Goal: Obtain resource: Download file/media

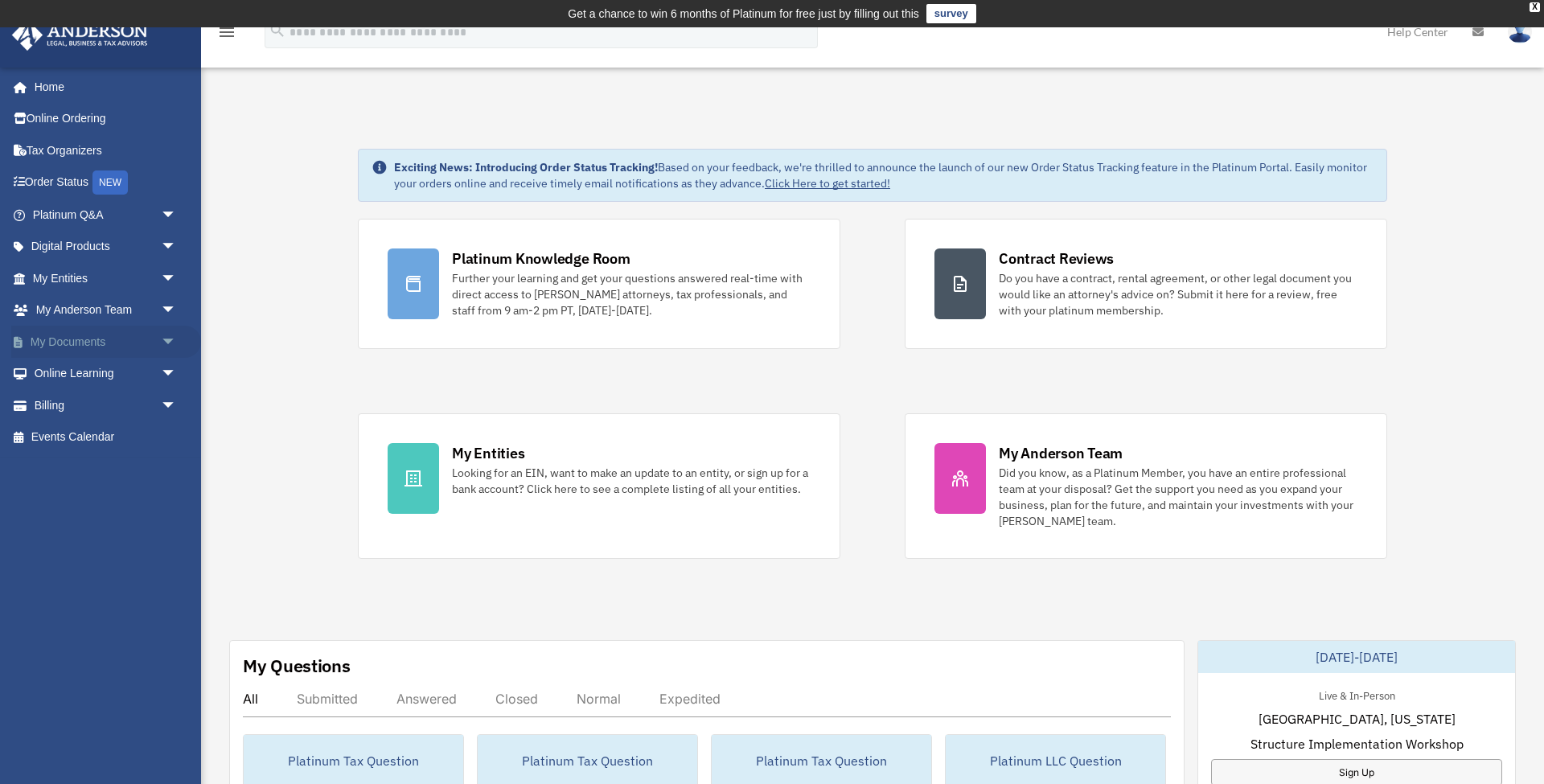
click at [167, 338] on span "arrow_drop_down" at bounding box center [178, 342] width 33 height 33
click at [131, 372] on link "Box" at bounding box center [111, 374] width 178 height 33
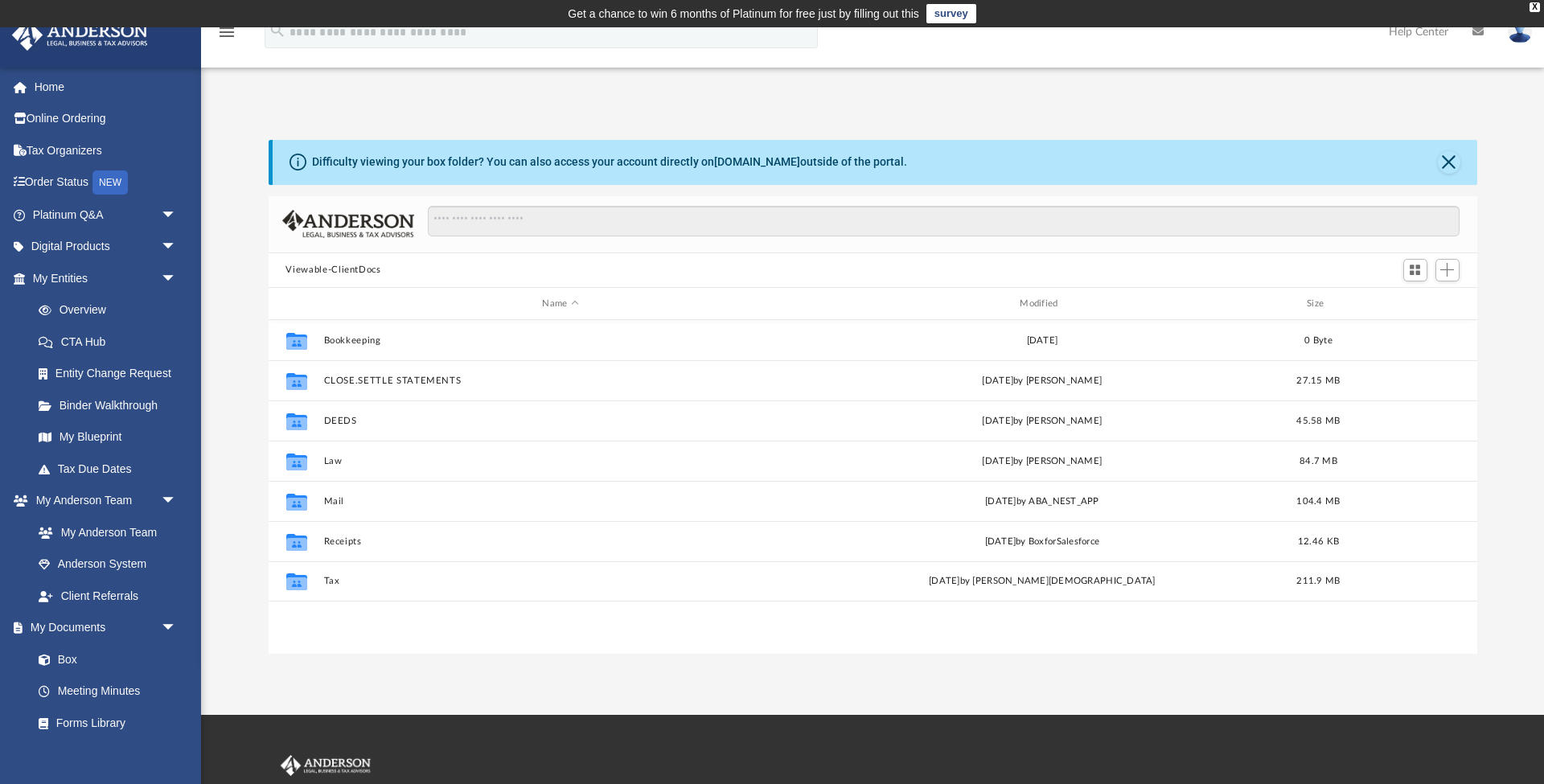
scroll to position [366, 1209]
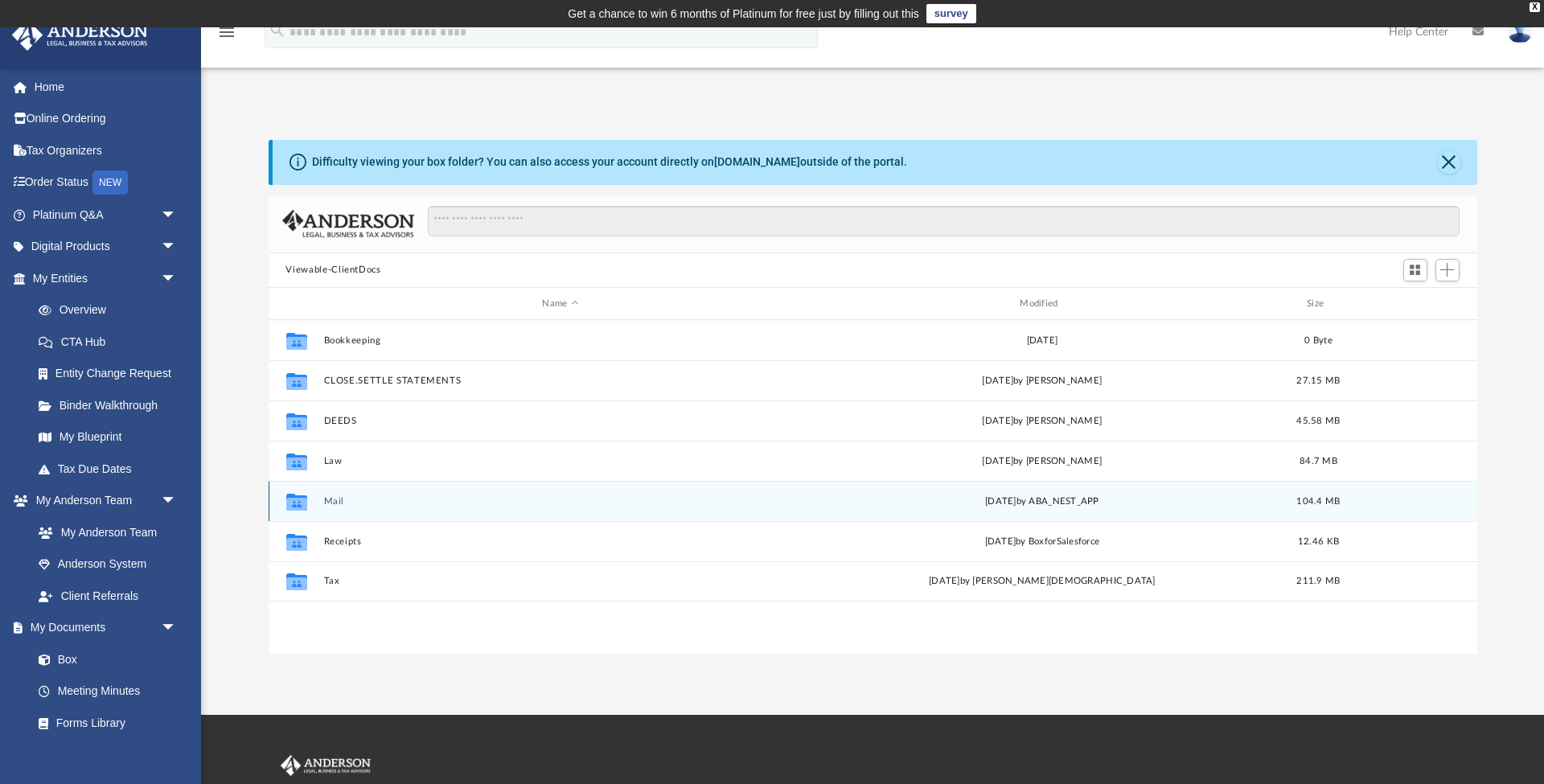
click at [299, 502] on icon "grid" at bounding box center [297, 503] width 21 height 17
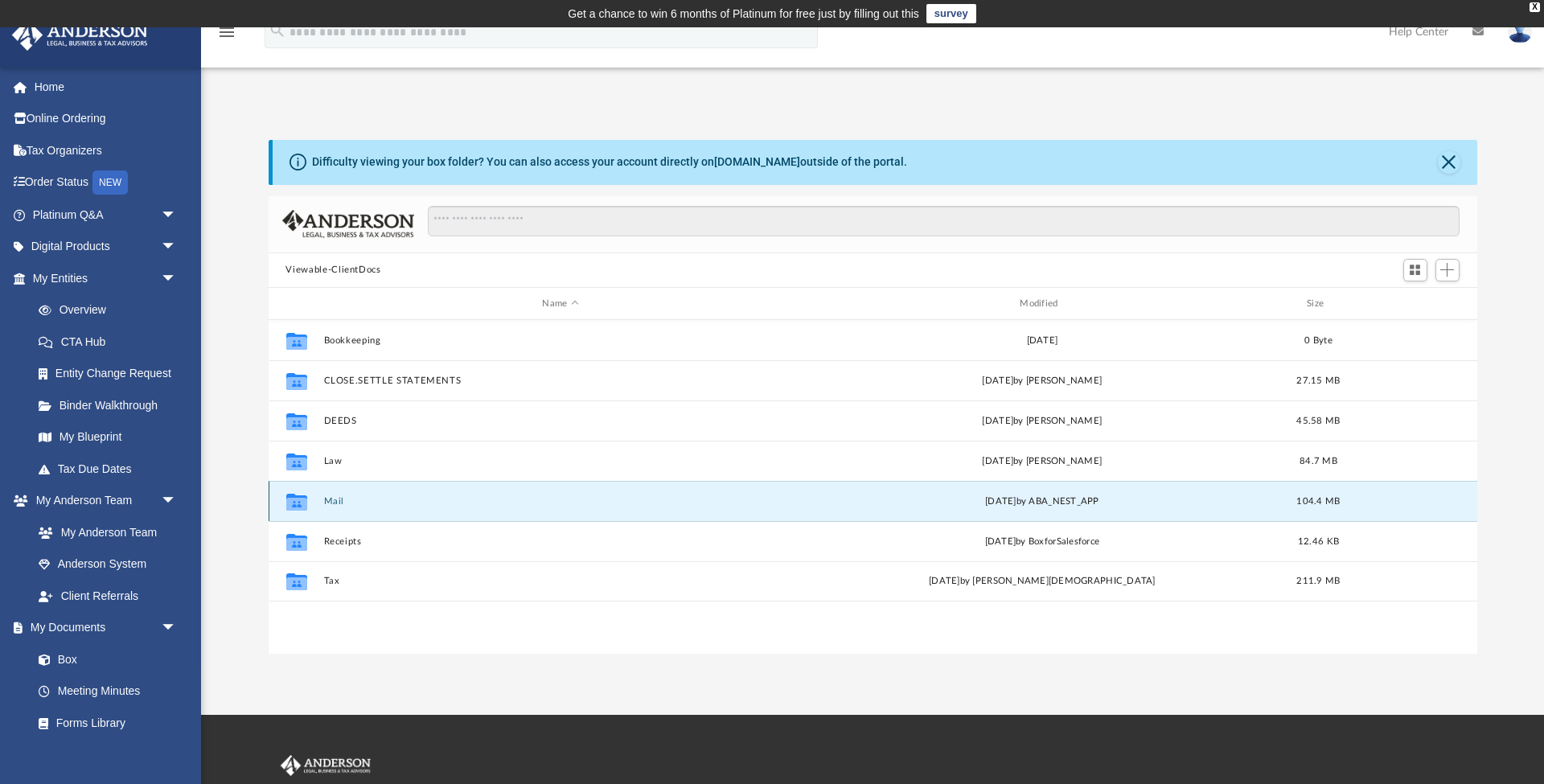
click at [295, 503] on icon "grid" at bounding box center [297, 503] width 21 height 17
click at [329, 500] on button "Mail" at bounding box center [560, 501] width 475 height 11
click at [236, 415] on div "Difficulty viewing your box folder? You can also access your account directly o…" at bounding box center [873, 397] width 1343 height 514
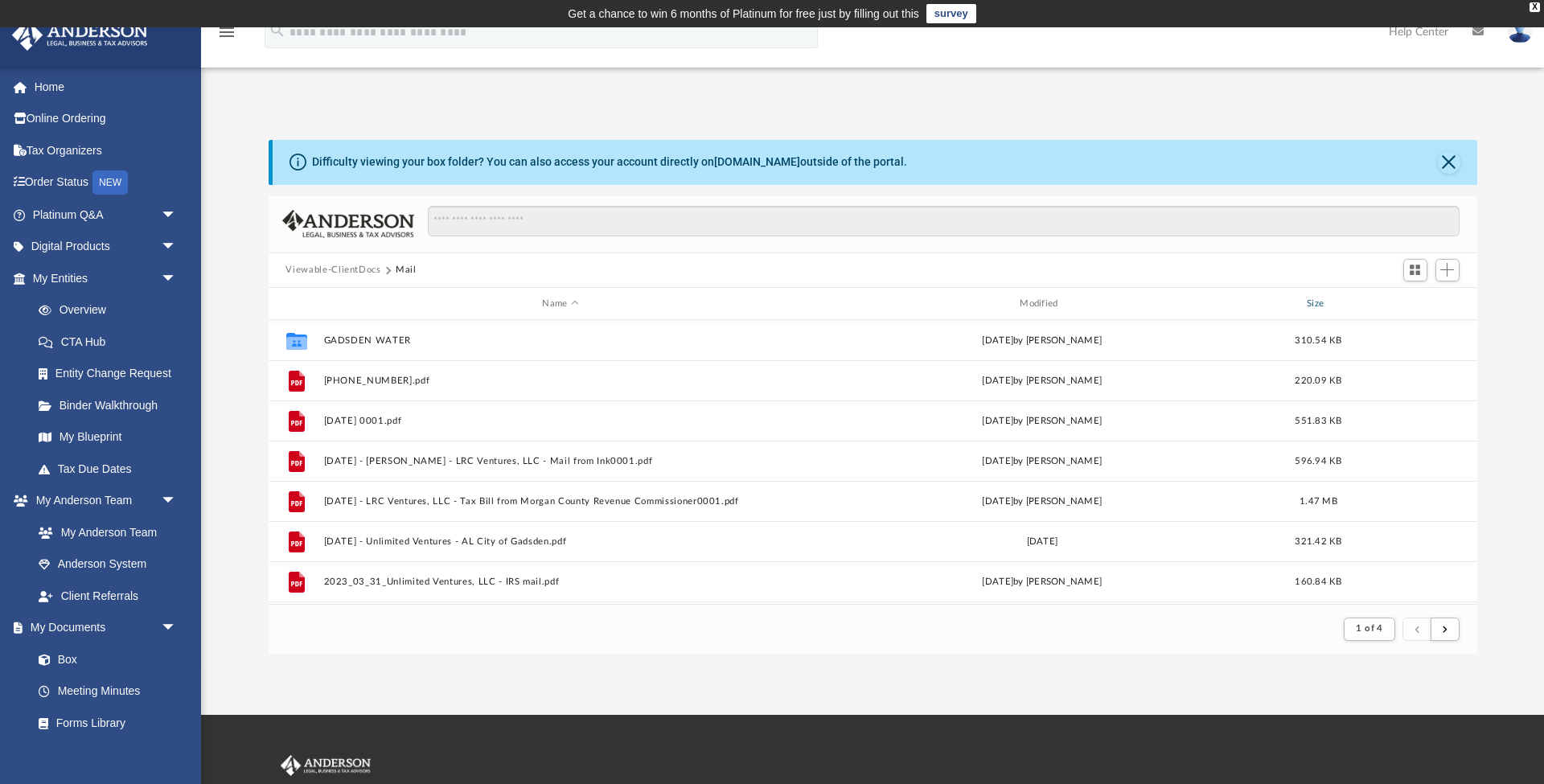
scroll to position [0, 0]
click at [1063, 297] on div "Modified" at bounding box center [1041, 303] width 475 height 14
click at [1053, 301] on div "Modified" at bounding box center [1041, 303] width 475 height 14
click at [1046, 300] on div "Modified" at bounding box center [1041, 303] width 475 height 14
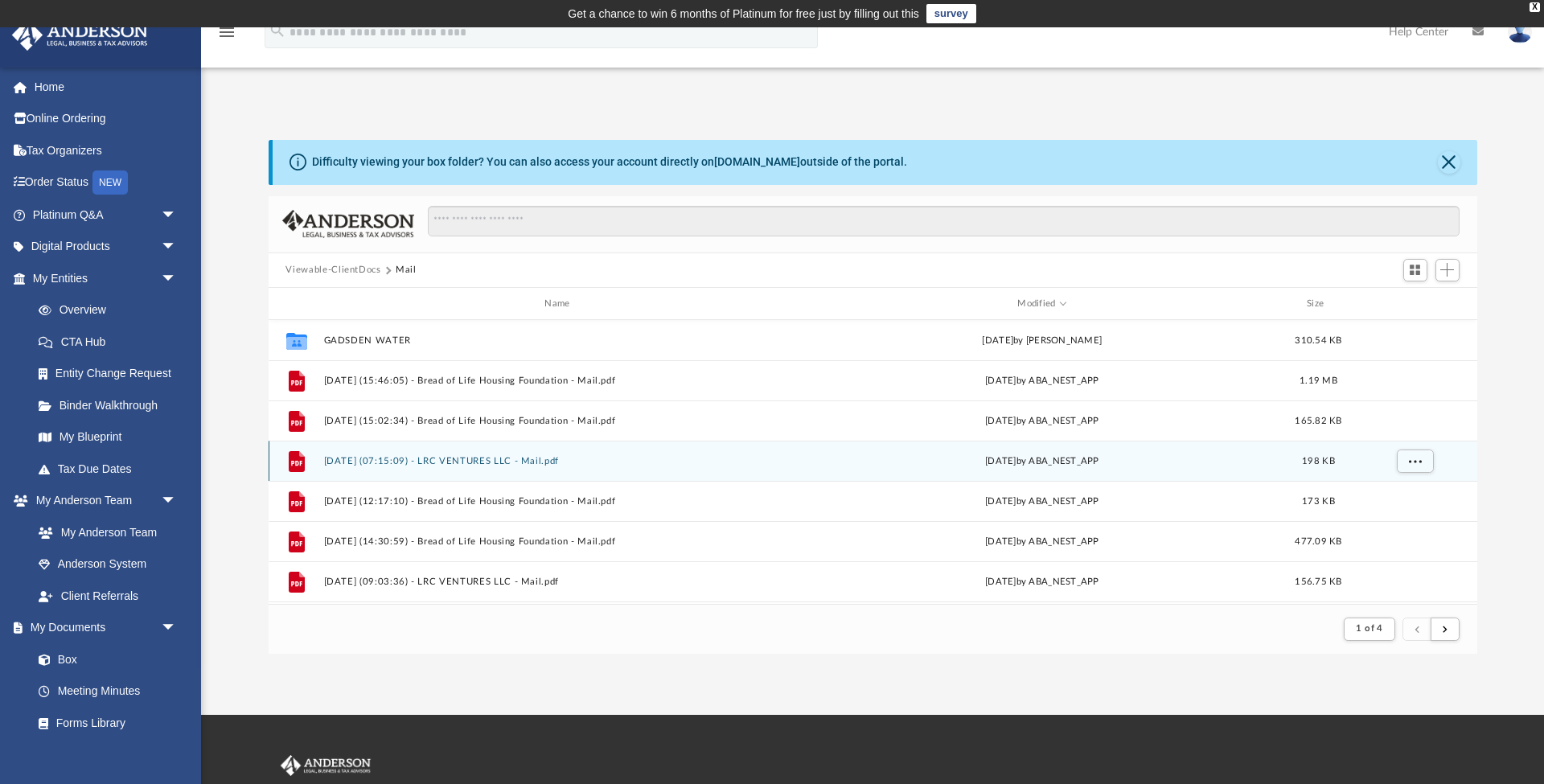
click at [541, 461] on button "[DATE] (07:15:09) - LRC VENTURES LLC - Mail.pdf" at bounding box center [560, 461] width 475 height 11
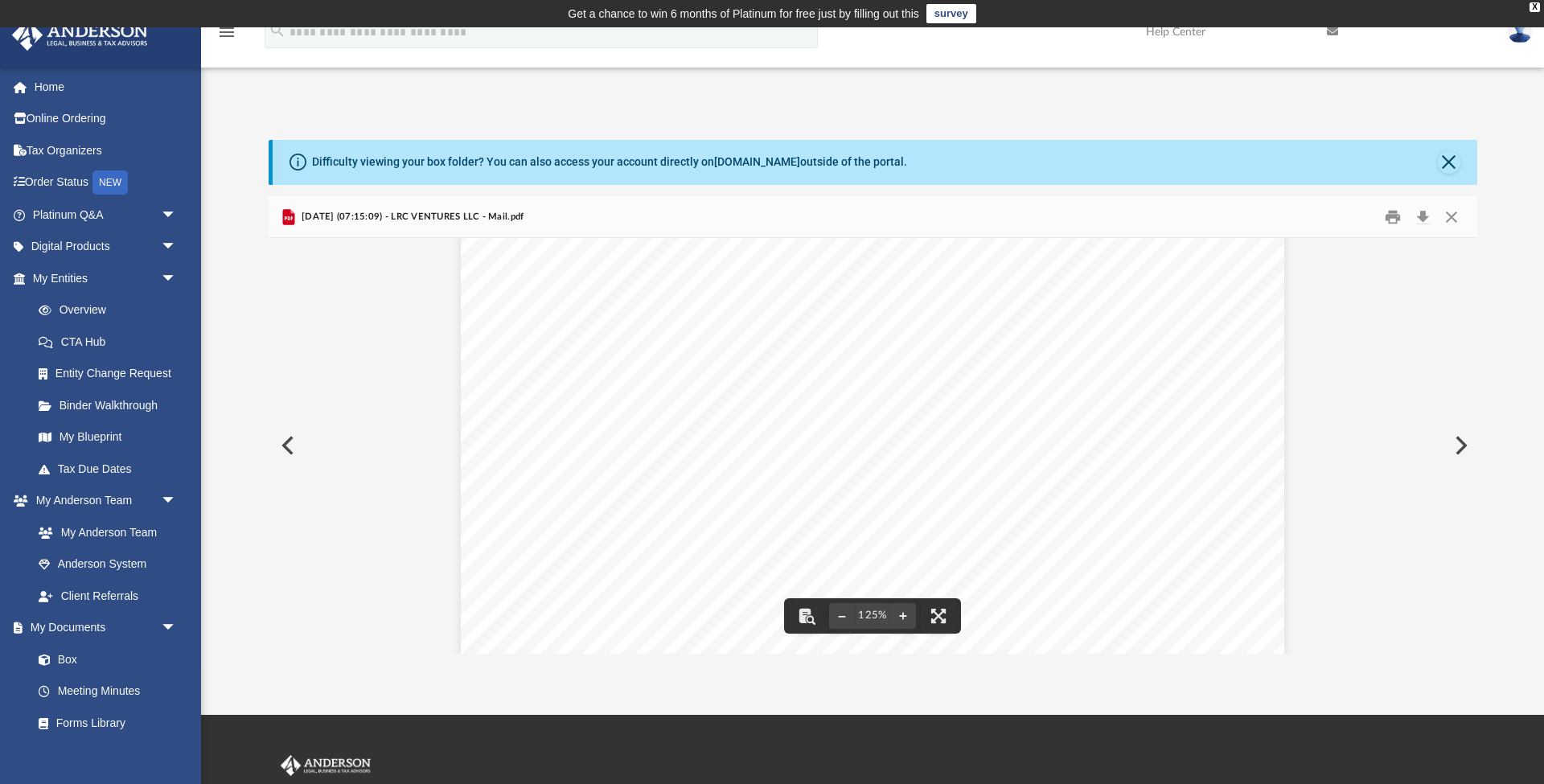
scroll to position [379, 0]
click at [286, 448] on button "Preview" at bounding box center [286, 445] width 36 height 45
drag, startPoint x: 1100, startPoint y: 530, endPoint x: 1101, endPoint y: 582, distance: 52.0
click at [1101, 582] on div "Page 1" at bounding box center [871, 451] width 822 height 1057
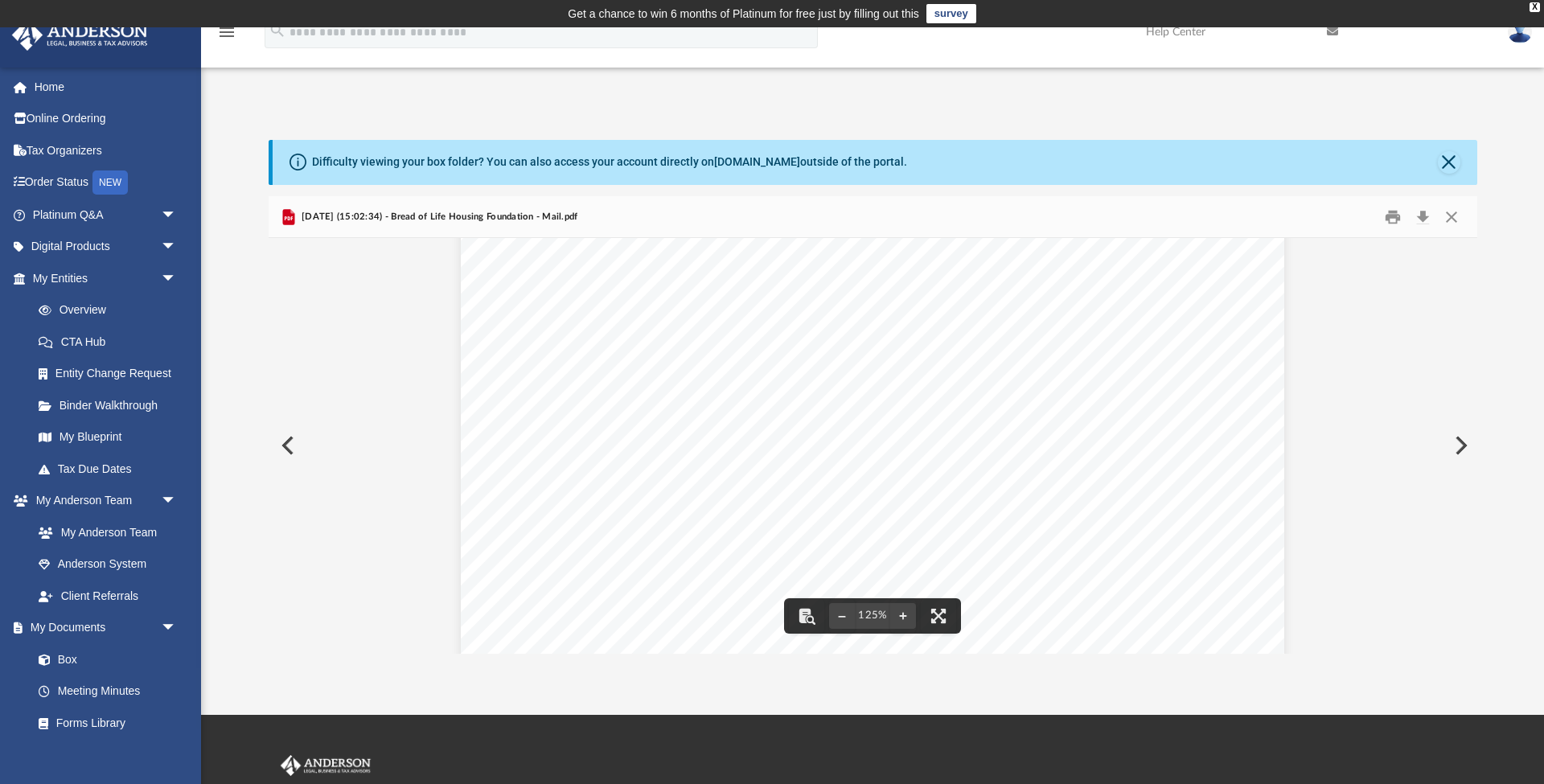
scroll to position [356, 0]
drag, startPoint x: 1041, startPoint y: 554, endPoint x: 1036, endPoint y: 533, distance: 21.6
click at [1036, 533] on div "Page 1" at bounding box center [871, 422] width 822 height 1057
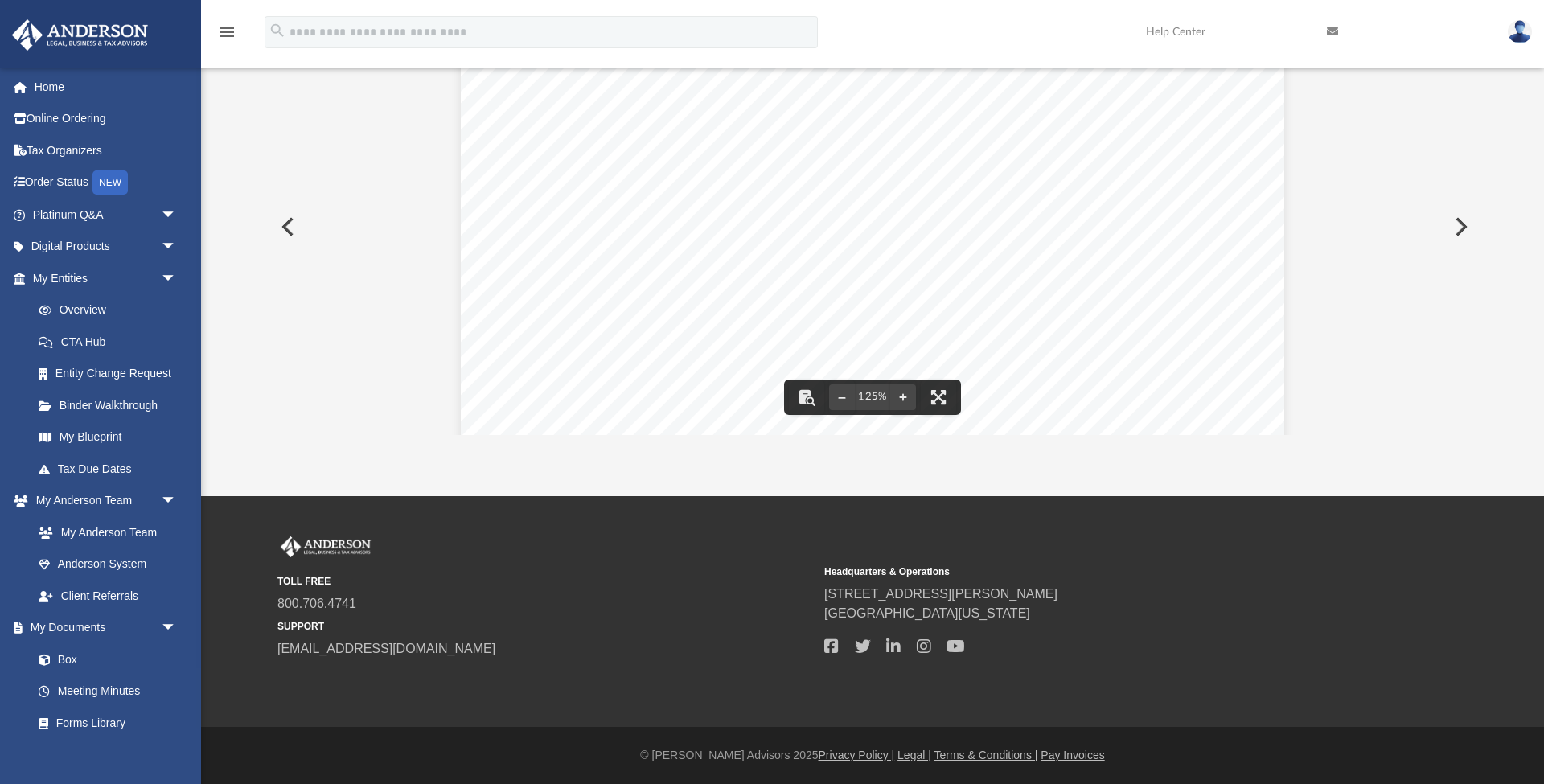
scroll to position [304, 0]
